Goal: Obtain resource: Download file/media

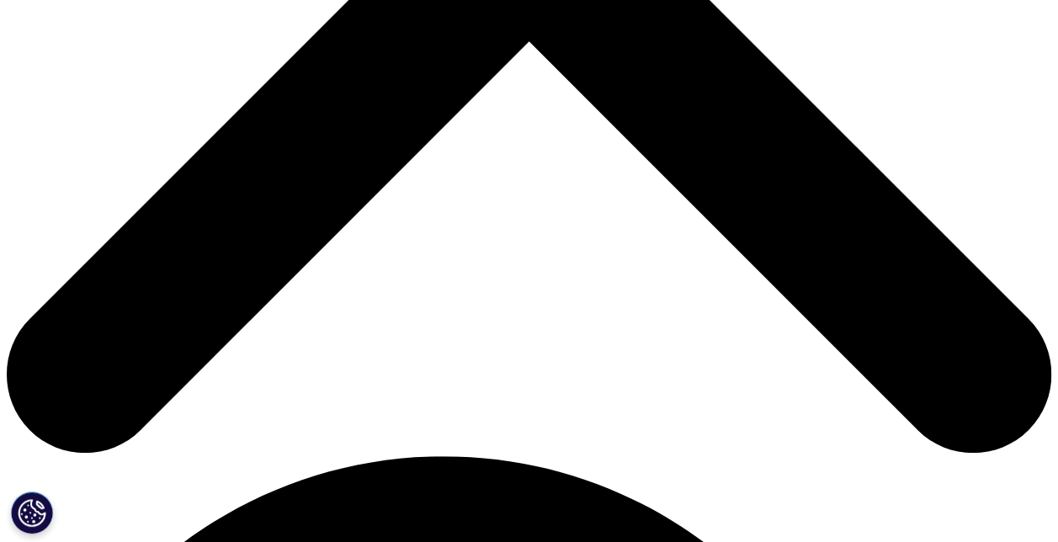
scroll to position [589, 0]
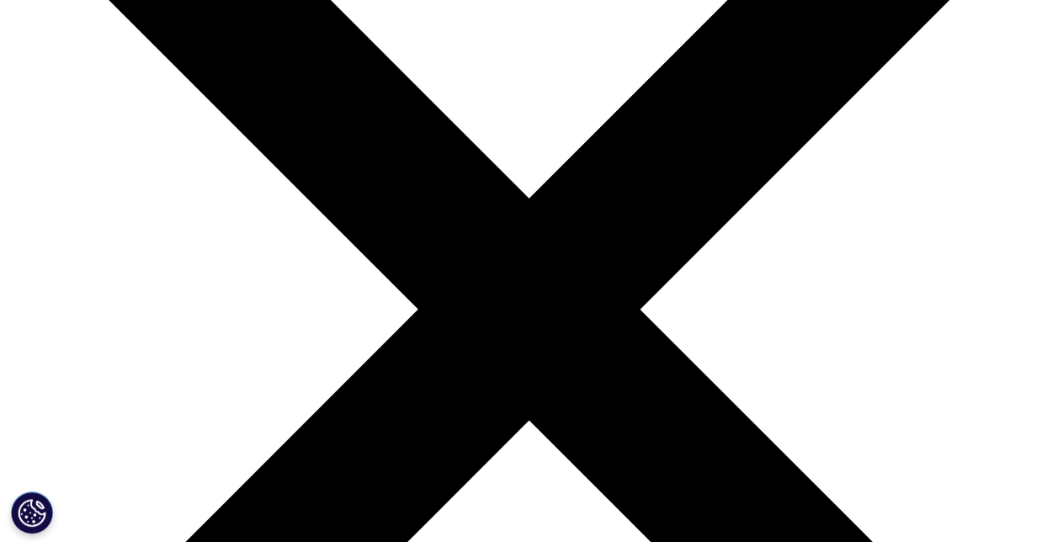
scroll to position [253, 0]
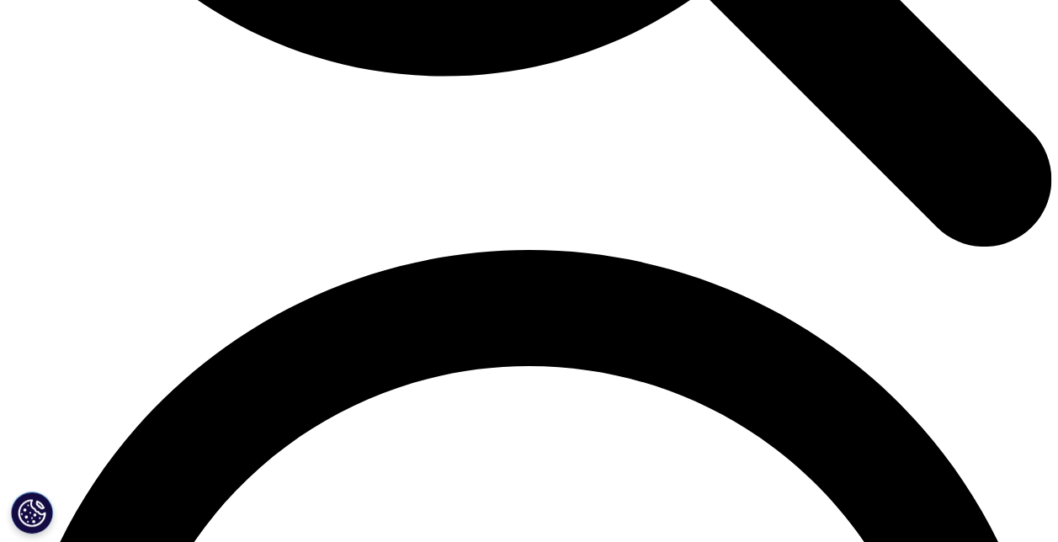
scroll to position [2105, 0]
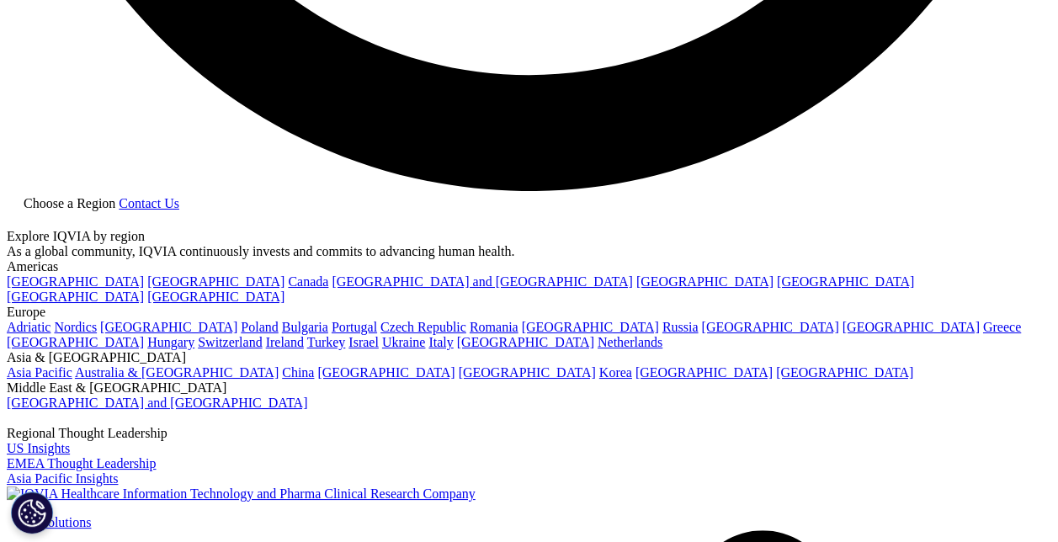
scroll to position [2550, 0]
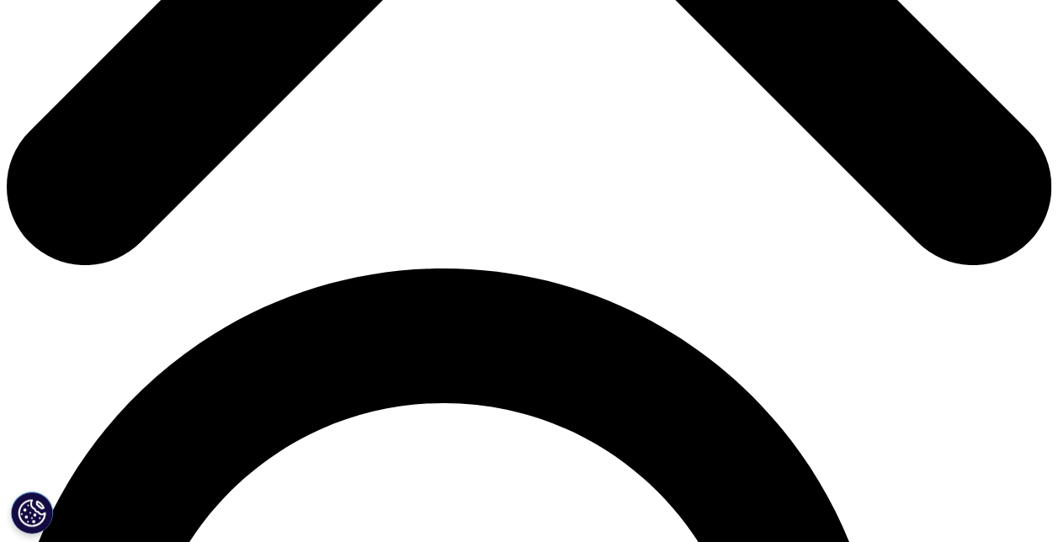
scroll to position [1094, 0]
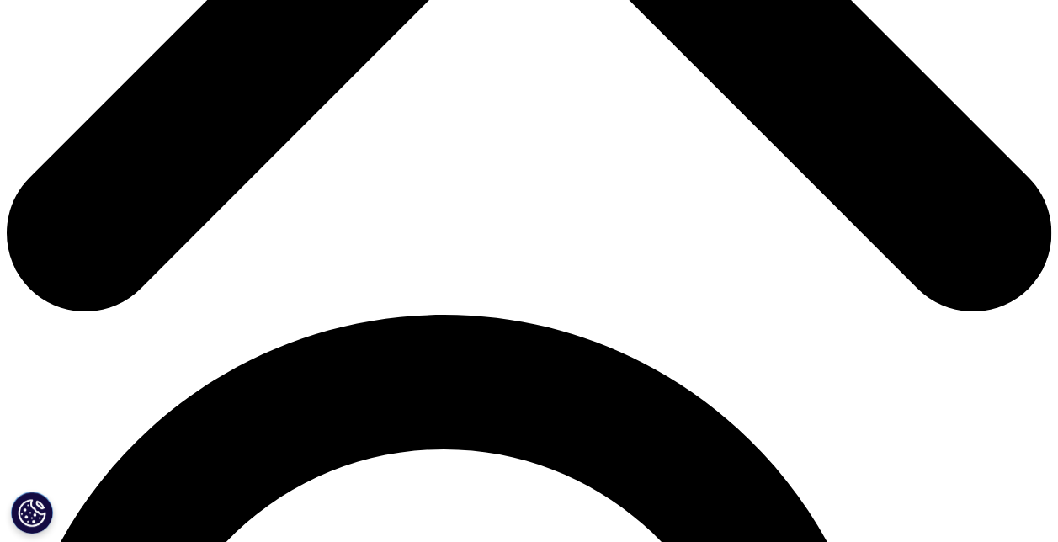
scroll to position [2044, 0]
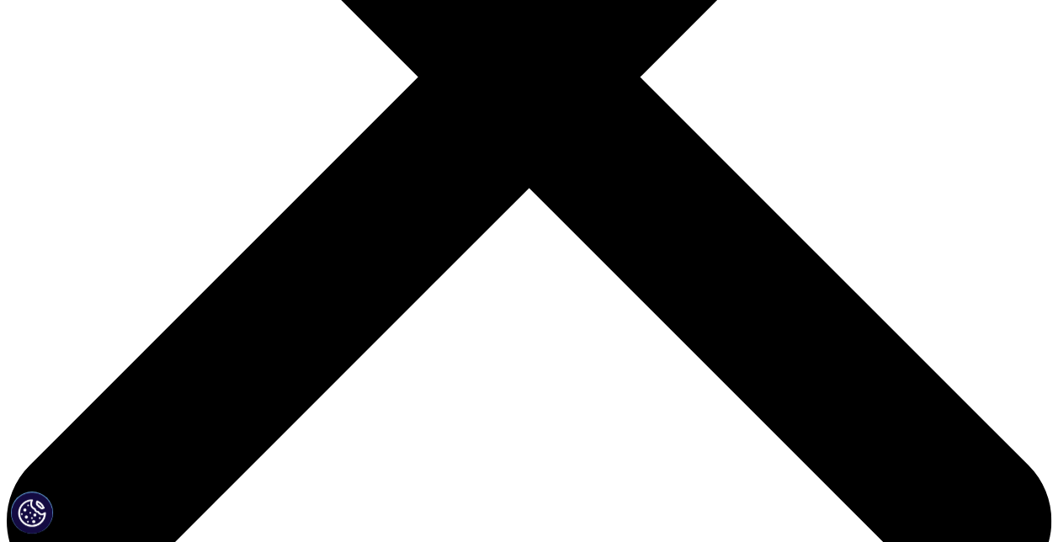
scroll to position [758, 0]
